Goal: Task Accomplishment & Management: Complete application form

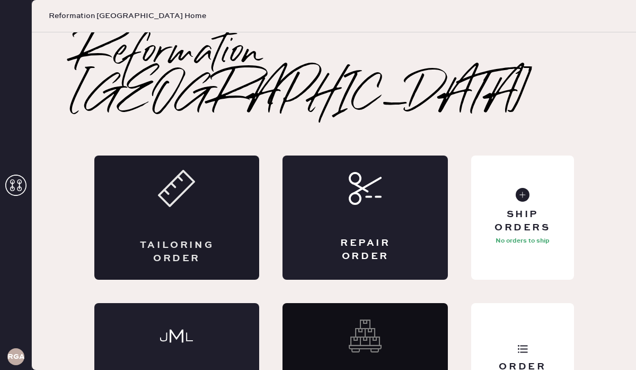
click at [201, 239] on div "Tailoring Order" at bounding box center [177, 252] width 81 height 27
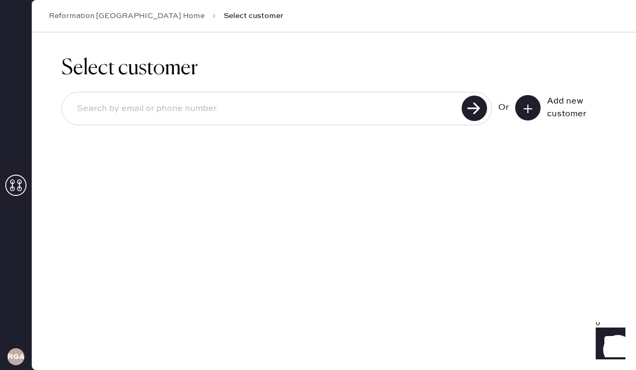
click at [346, 92] on div at bounding box center [276, 108] width 430 height 33
click at [336, 109] on input at bounding box center [263, 108] width 390 height 24
drag, startPoint x: 202, startPoint y: 111, endPoint x: 83, endPoint y: 111, distance: 118.8
click at [83, 111] on input "[EMAIL_ADDRESS][DOMAIN_NAME]" at bounding box center [263, 108] width 390 height 24
type input "b"
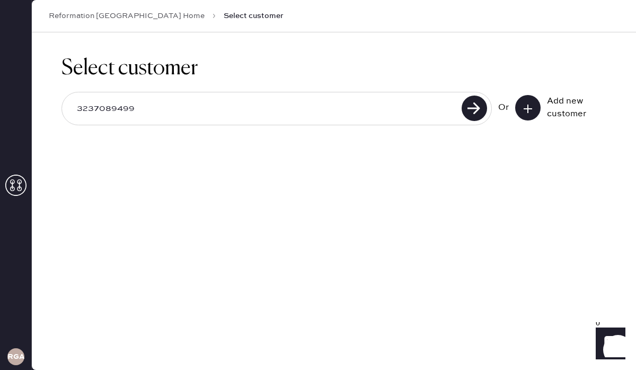
type input "3237089499"
click at [521, 114] on button at bounding box center [527, 107] width 25 height 25
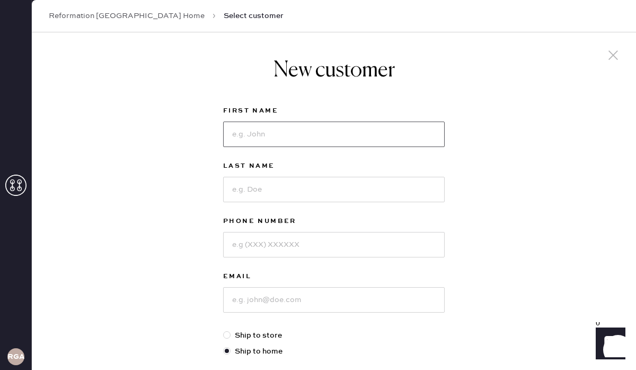
click at [367, 129] on input at bounding box center [334, 133] width 222 height 25
type input "Bea"
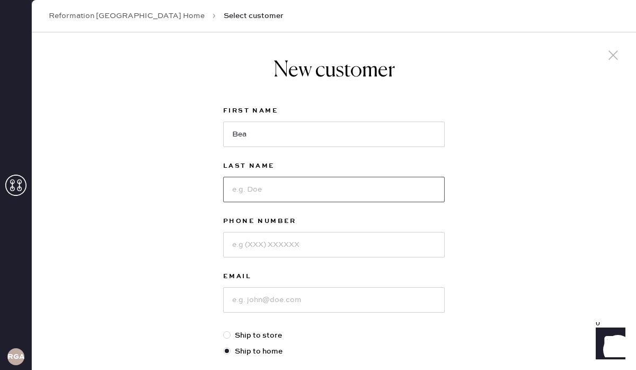
click at [357, 183] on input at bounding box center [334, 189] width 222 height 25
type input "Culligan"
click at [337, 248] on input at bounding box center [334, 244] width 222 height 25
type input "3237089499"
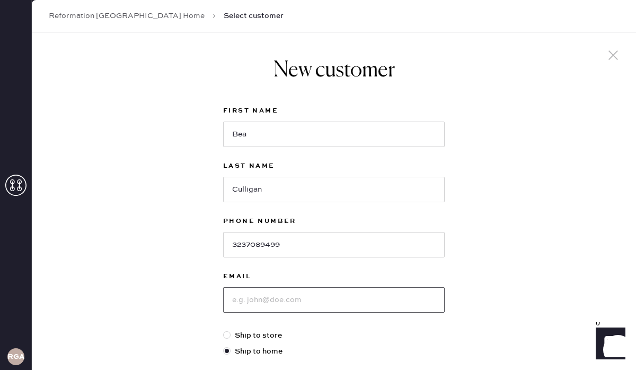
click at [328, 307] on input at bounding box center [334, 299] width 222 height 25
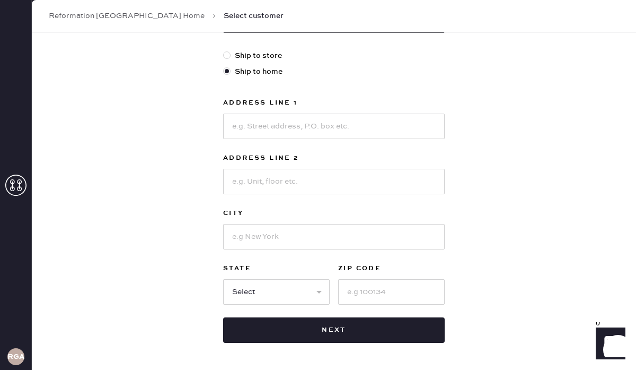
scroll to position [284, 0]
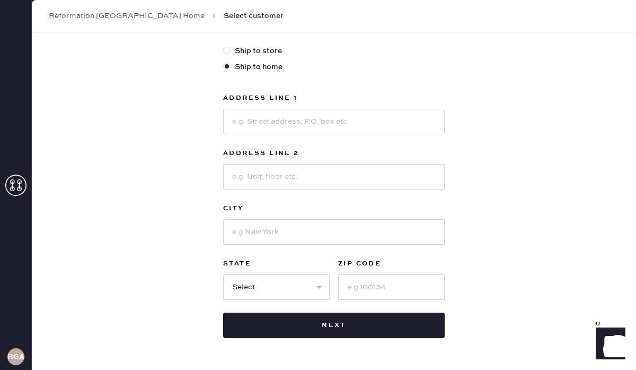
type input "[EMAIL_ADDRESS][DOMAIN_NAME]"
click at [273, 122] on input at bounding box center [334, 121] width 222 height 25
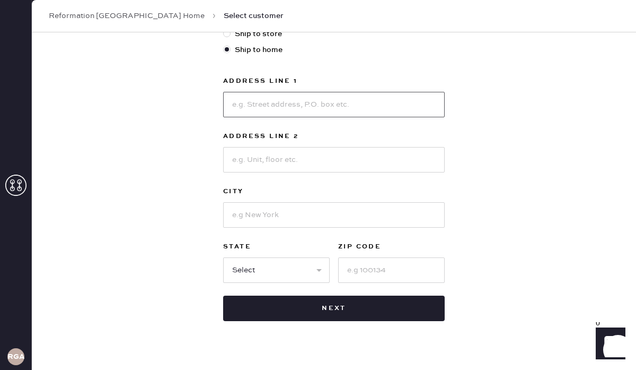
scroll to position [304, 0]
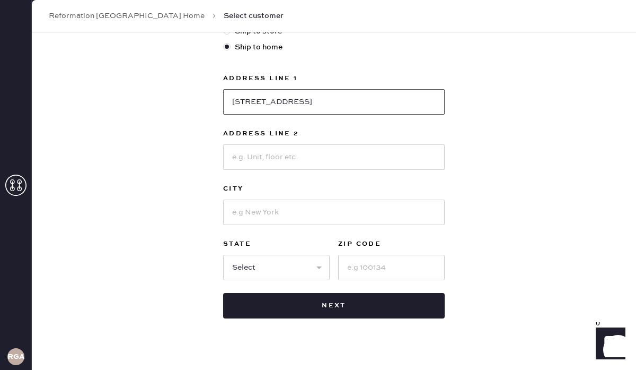
type input "[STREET_ADDRESS]"
click at [285, 152] on input at bounding box center [334, 156] width 222 height 25
type input "Apt 4C"
click at [260, 204] on input at bounding box center [334, 211] width 222 height 25
type input "[US_STATE]"
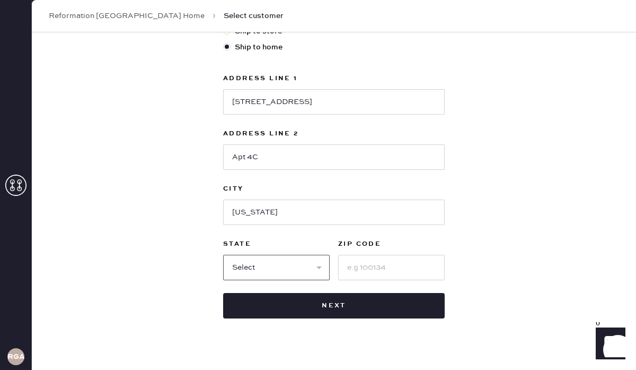
click at [248, 260] on select "Select AK AL AR AZ CA CO CT [GEOGRAPHIC_DATA] DE FL [GEOGRAPHIC_DATA] HI [GEOGR…" at bounding box center [276, 266] width 107 height 25
select select "NY"
click at [367, 279] on input at bounding box center [391, 266] width 107 height 25
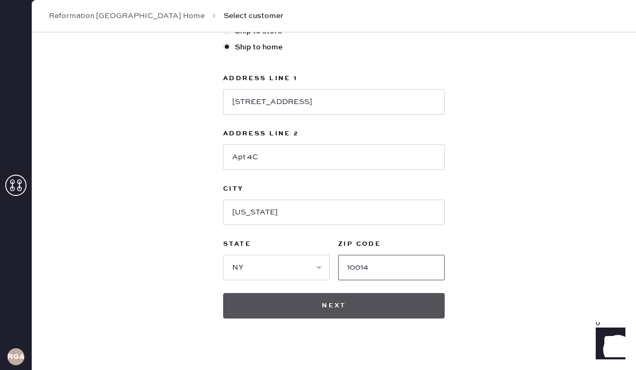
type input "10014"
click at [345, 302] on button "Next" at bounding box center [334, 305] width 222 height 25
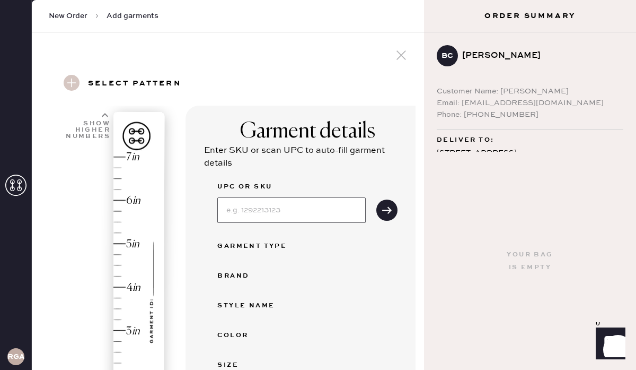
click at [323, 211] on input at bounding box center [291, 209] width 148 height 25
type input "1310310CDD026"
click at [390, 203] on button "submit" at bounding box center [386, 209] width 21 height 21
select select "2"
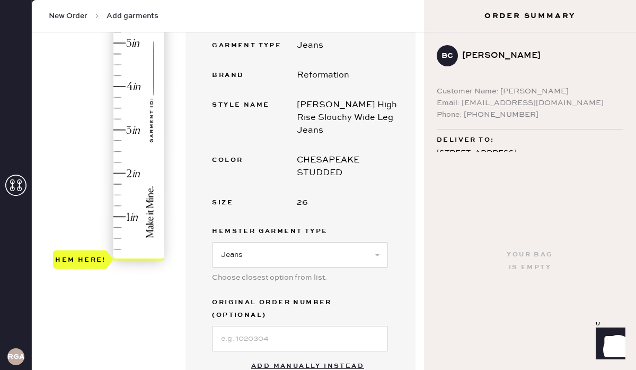
scroll to position [221, 0]
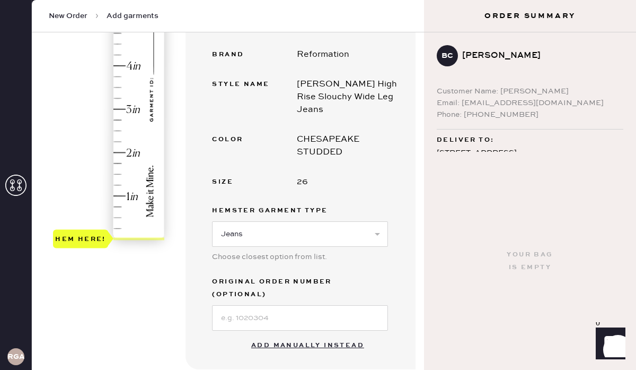
type input "3.5"
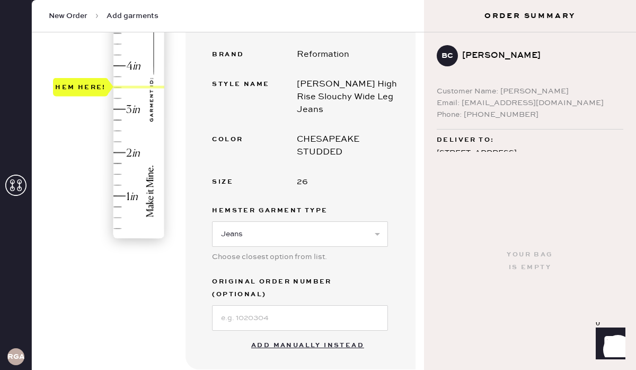
click at [118, 87] on div "Hem here!" at bounding box center [109, 87] width 113 height 313
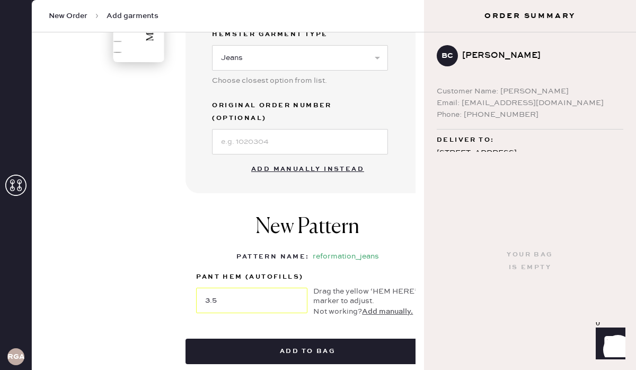
scroll to position [399, 0]
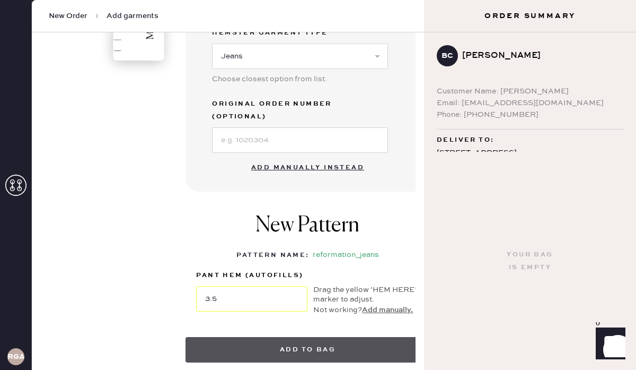
click at [310, 337] on button "Add to bag" at bounding box center [308, 349] width 244 height 25
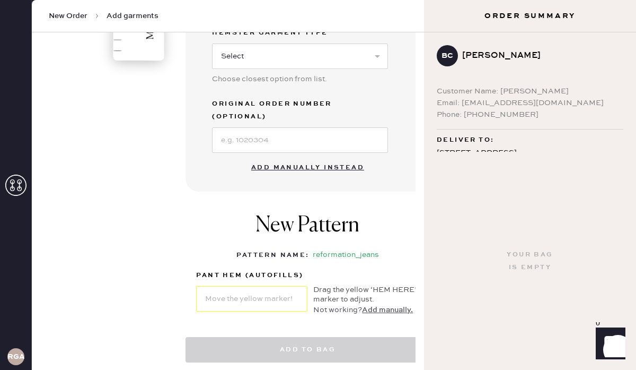
select select "2"
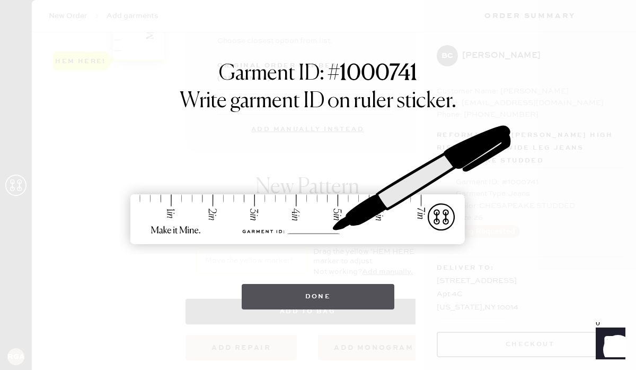
click at [357, 302] on button "Done" at bounding box center [318, 296] width 153 height 25
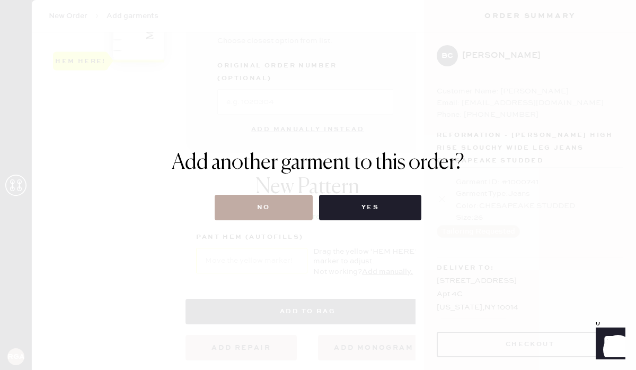
click at [269, 212] on button "No" at bounding box center [264, 207] width 98 height 25
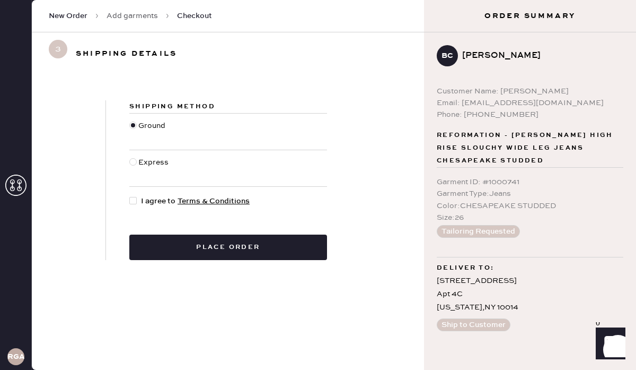
click at [134, 200] on div at bounding box center [132, 200] width 7 height 7
click at [130, 196] on input "I agree to Terms & Conditions" at bounding box center [129, 195] width 1 height 1
checkbox input "true"
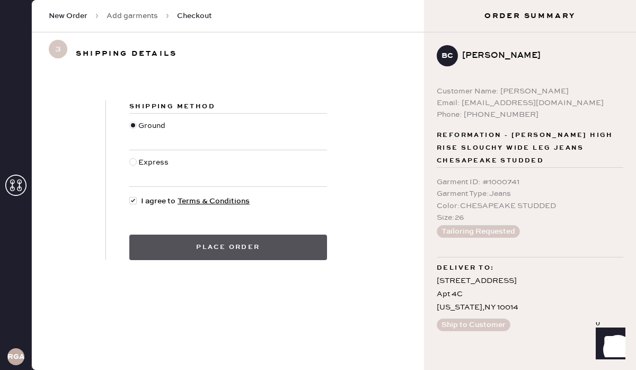
click at [240, 244] on button "Place order" at bounding box center [228, 246] width 198 height 25
